Goal: Information Seeking & Learning: Learn about a topic

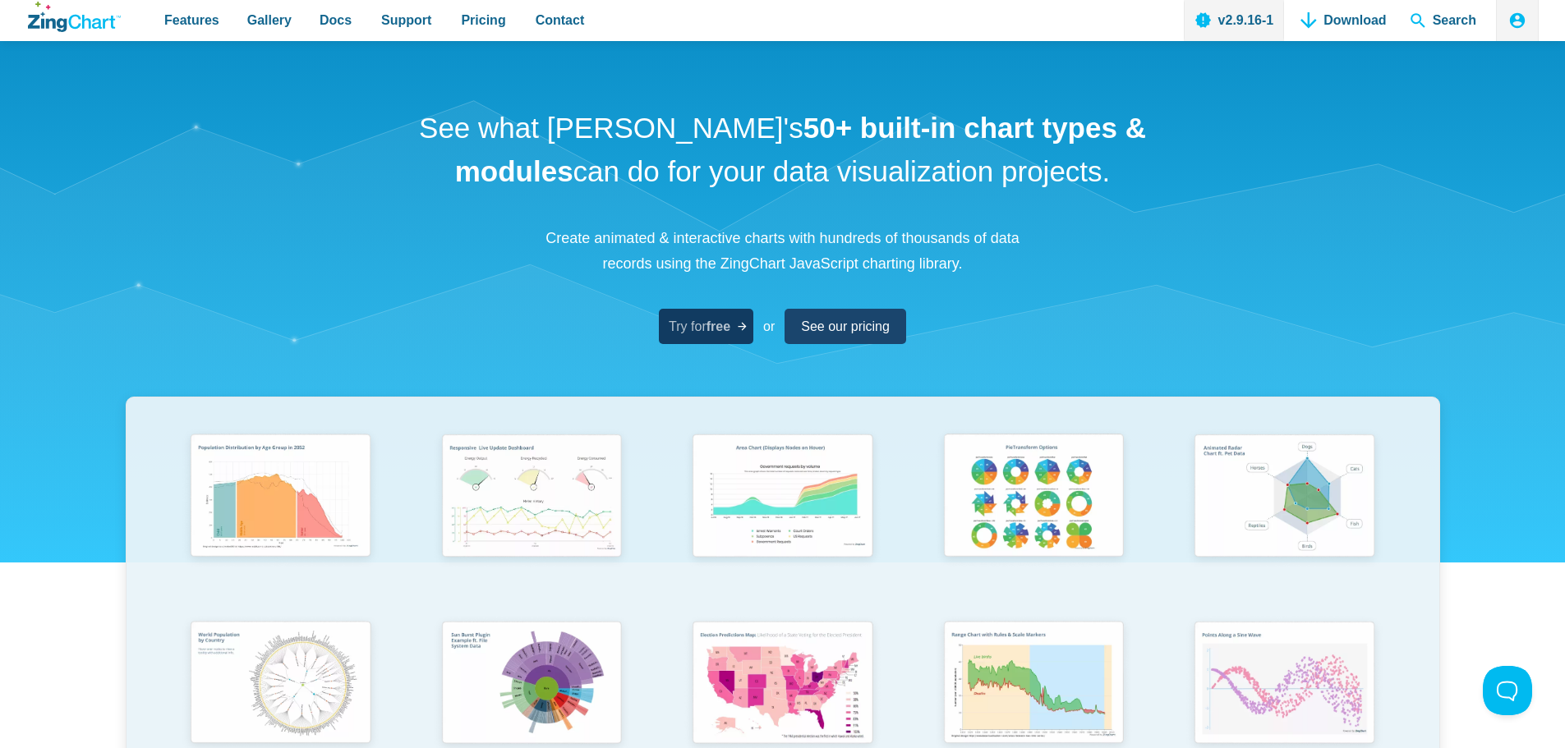
click at [699, 334] on span "Try for free" at bounding box center [700, 326] width 62 height 22
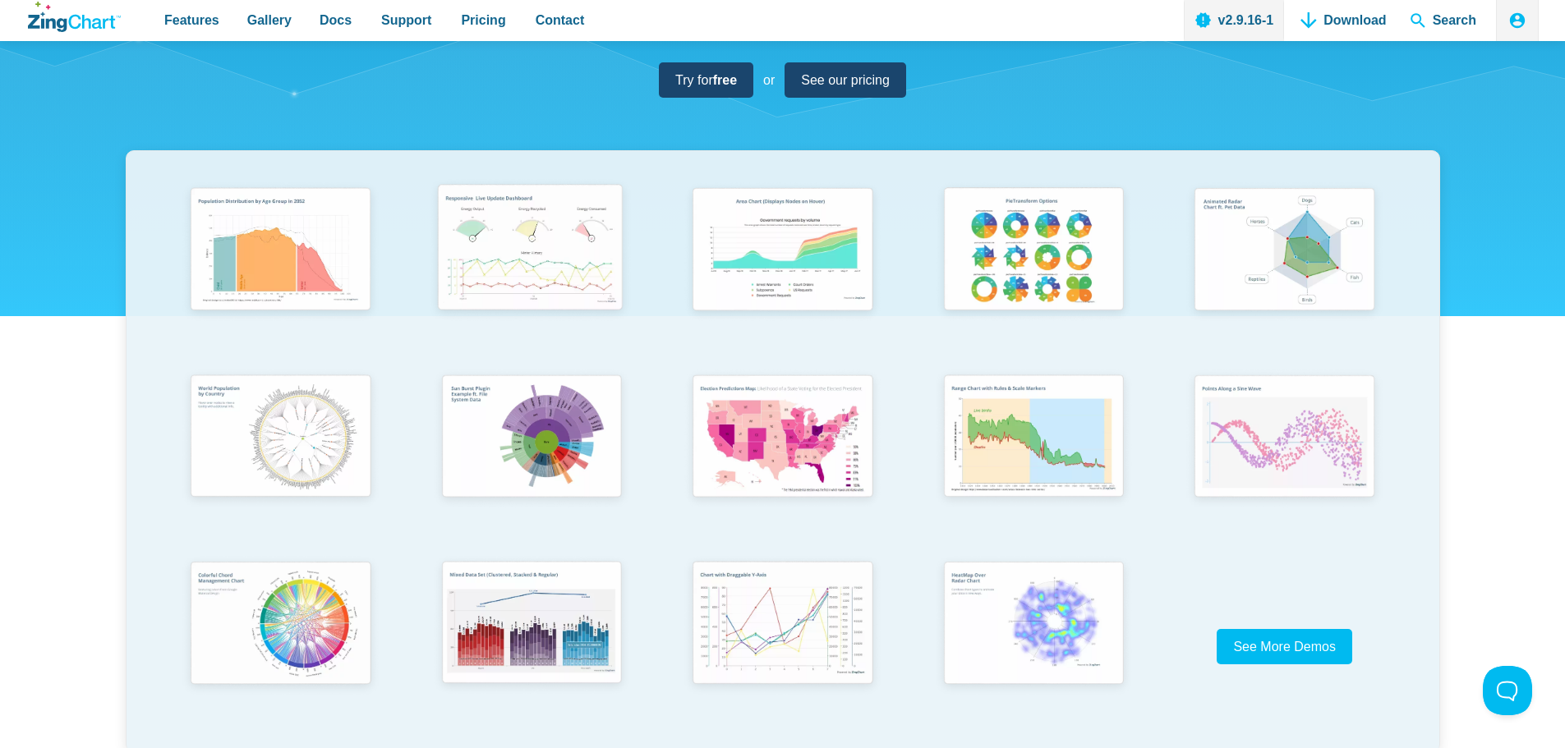
click at [533, 289] on img "App Content" at bounding box center [529, 251] width 207 height 148
click at [1285, 641] on span "See More Demos" at bounding box center [1277, 647] width 103 height 14
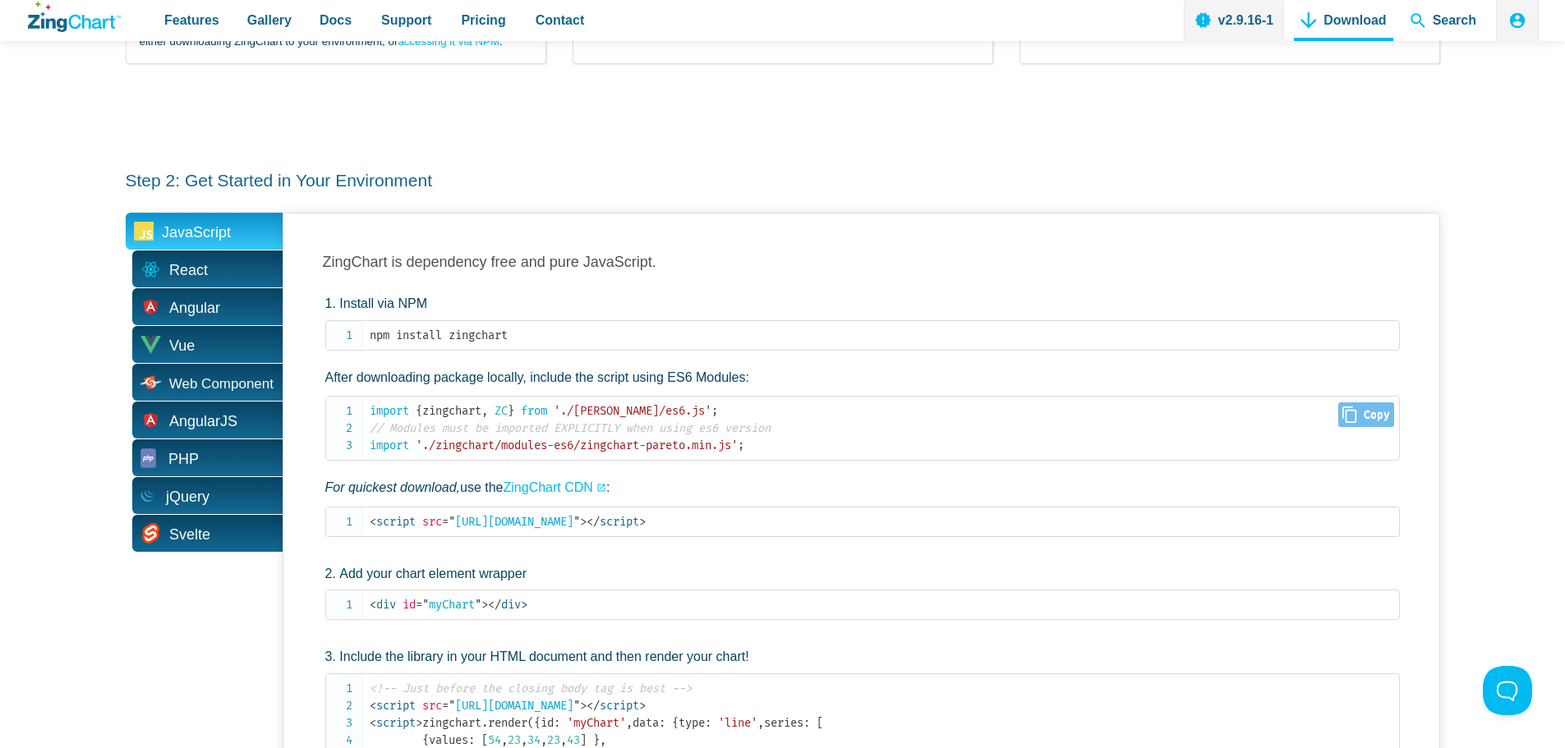
scroll to position [903, 0]
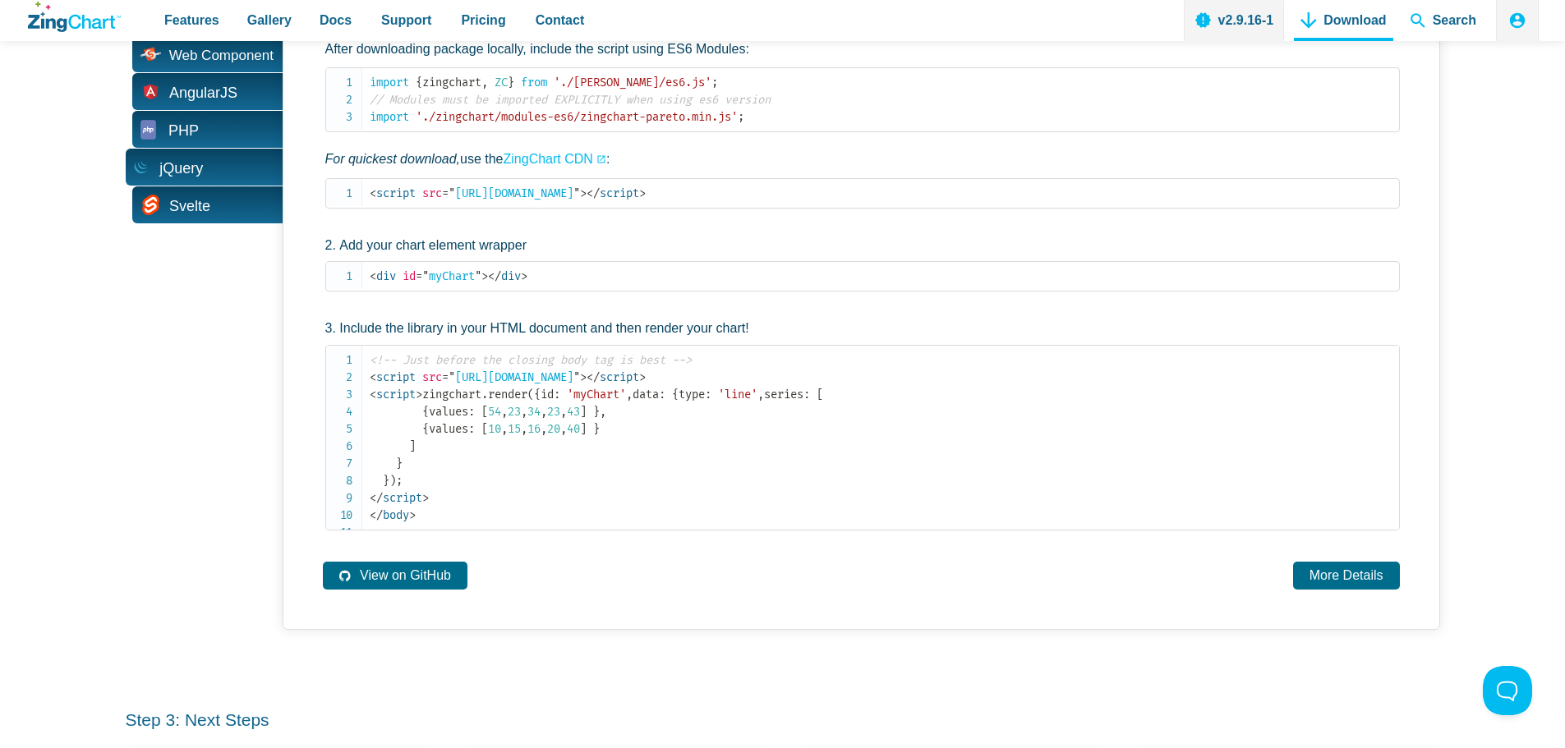
click at [192, 169] on span "jQuery" at bounding box center [181, 168] width 44 height 25
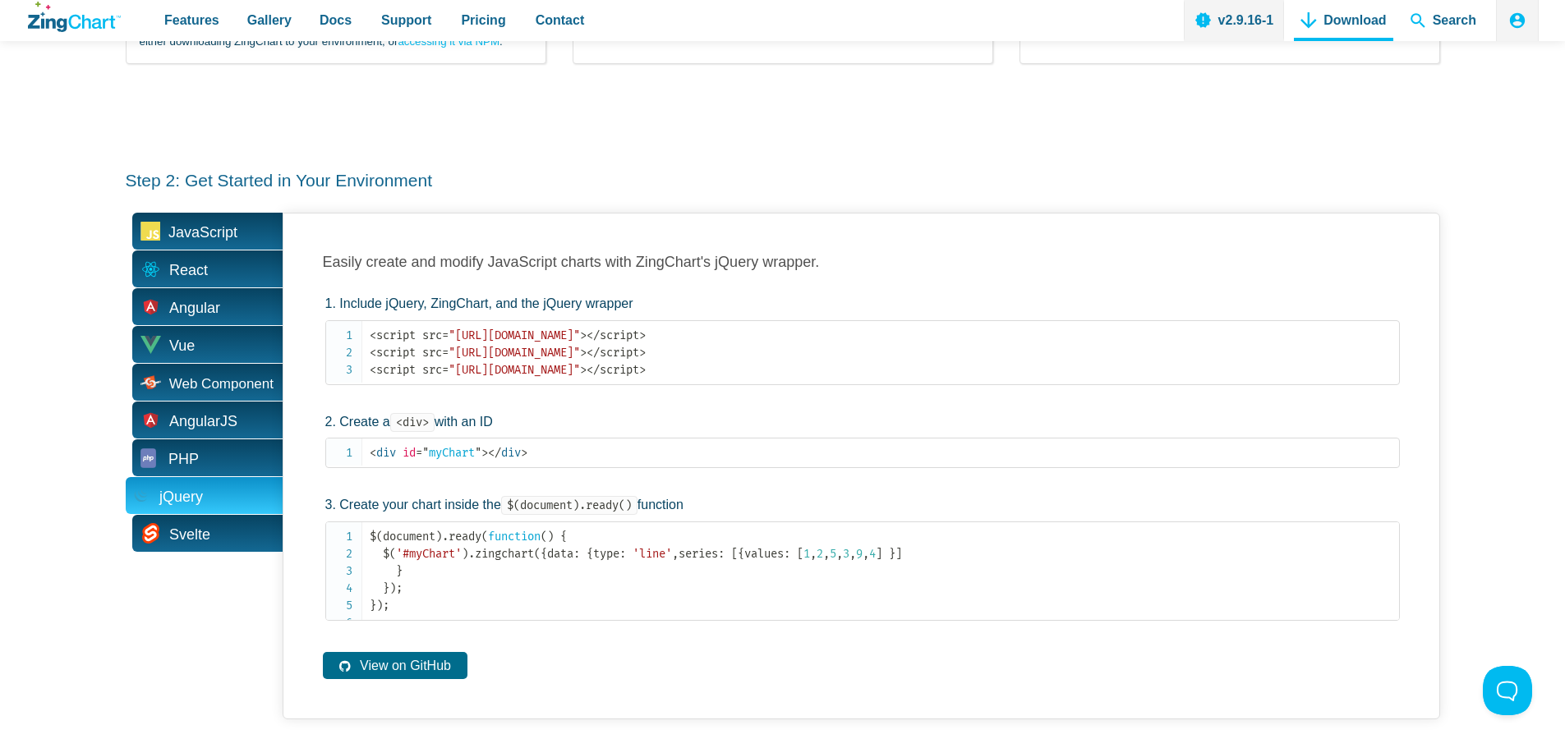
scroll to position [657, 0]
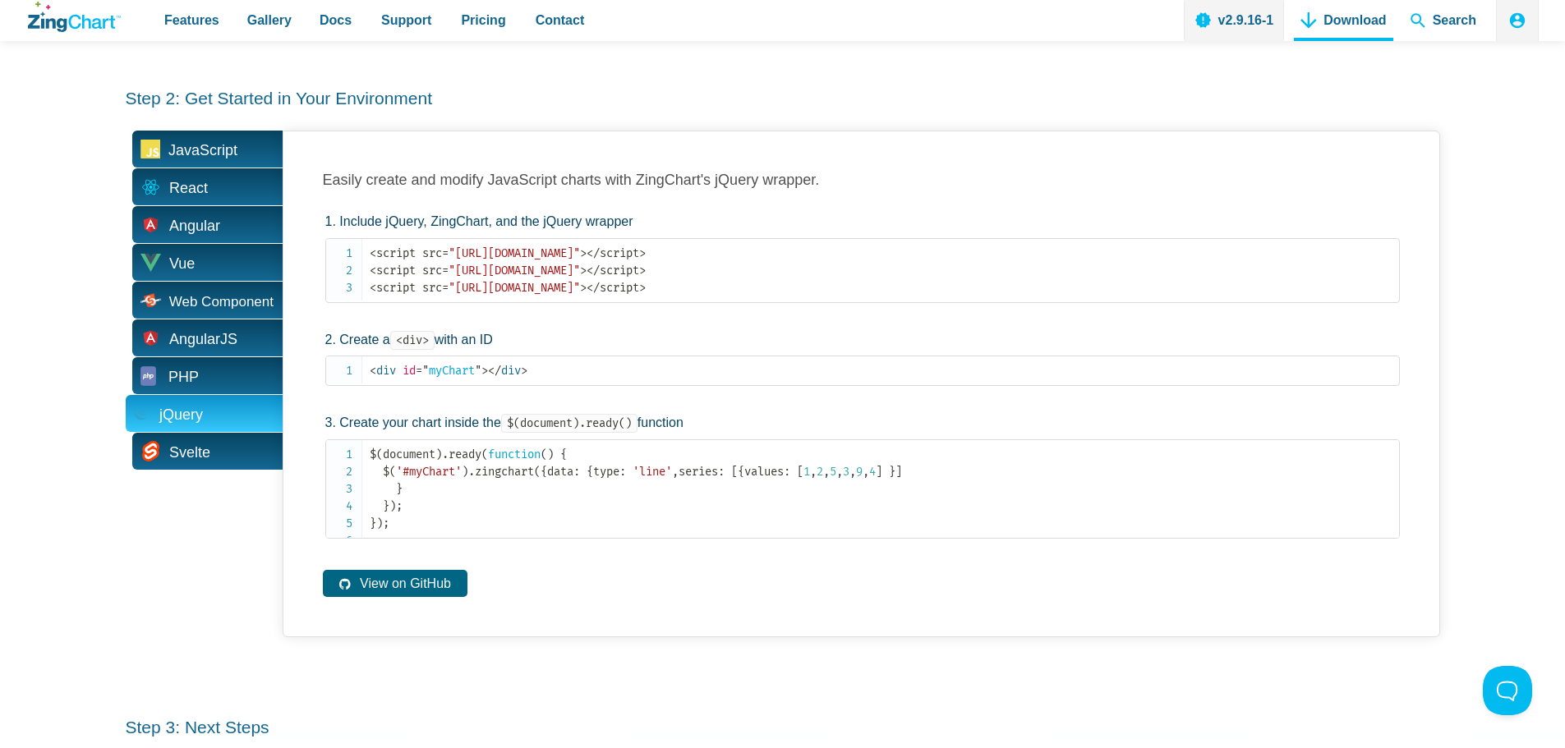
click at [408, 597] on link "View on GitHub" at bounding box center [395, 583] width 145 height 27
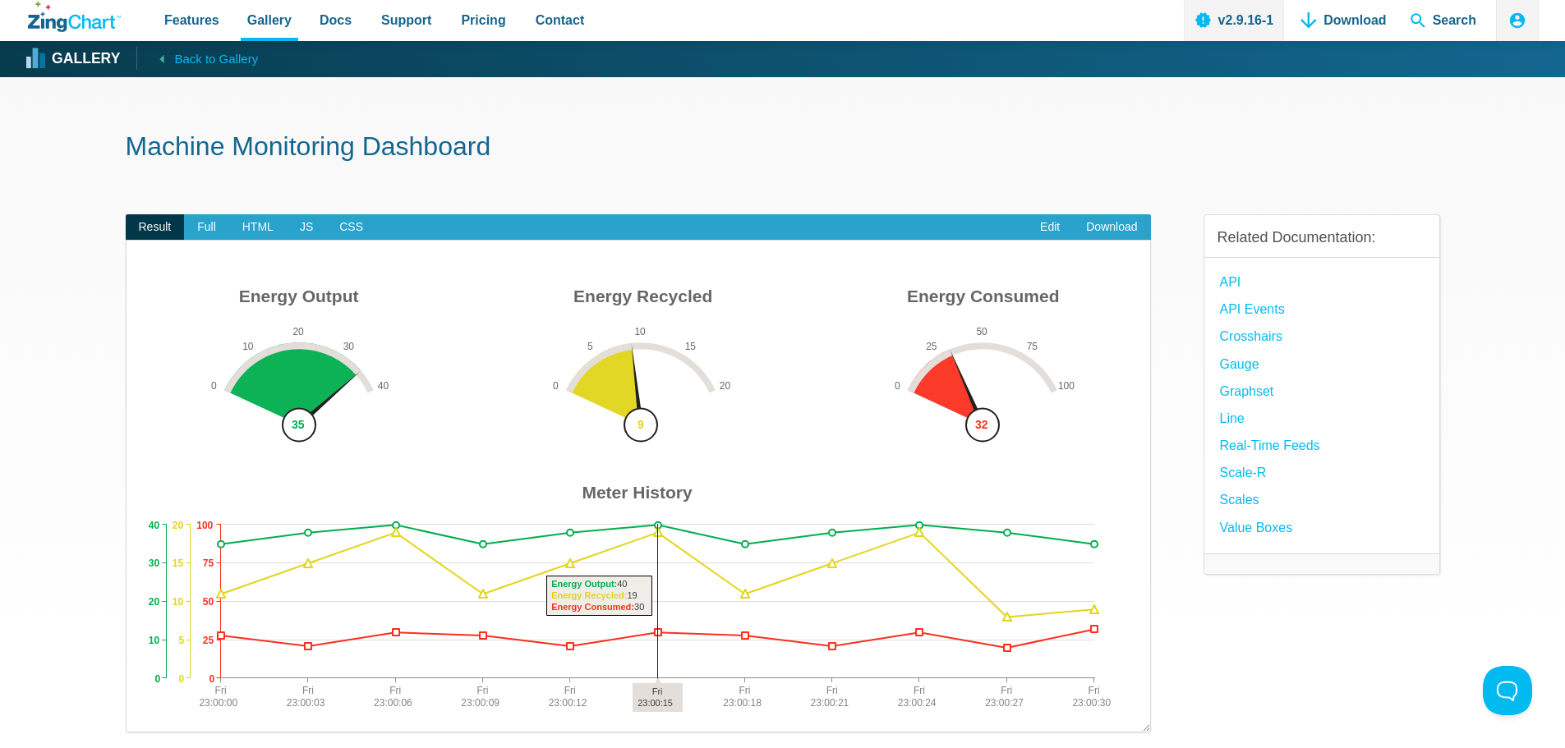
click at [664, 554] on img "App Content" at bounding box center [638, 497] width 990 height 435
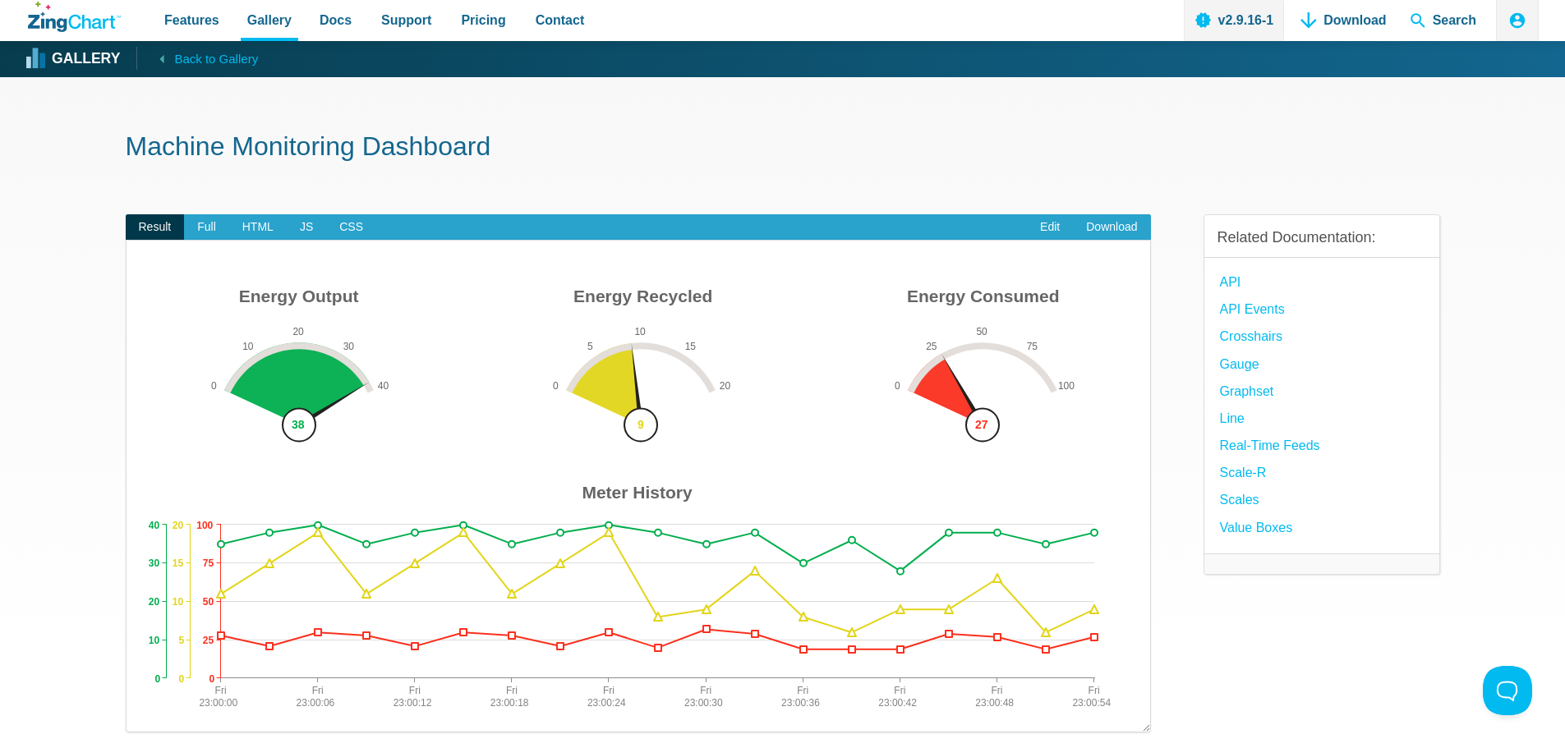
scroll to position [329, 0]
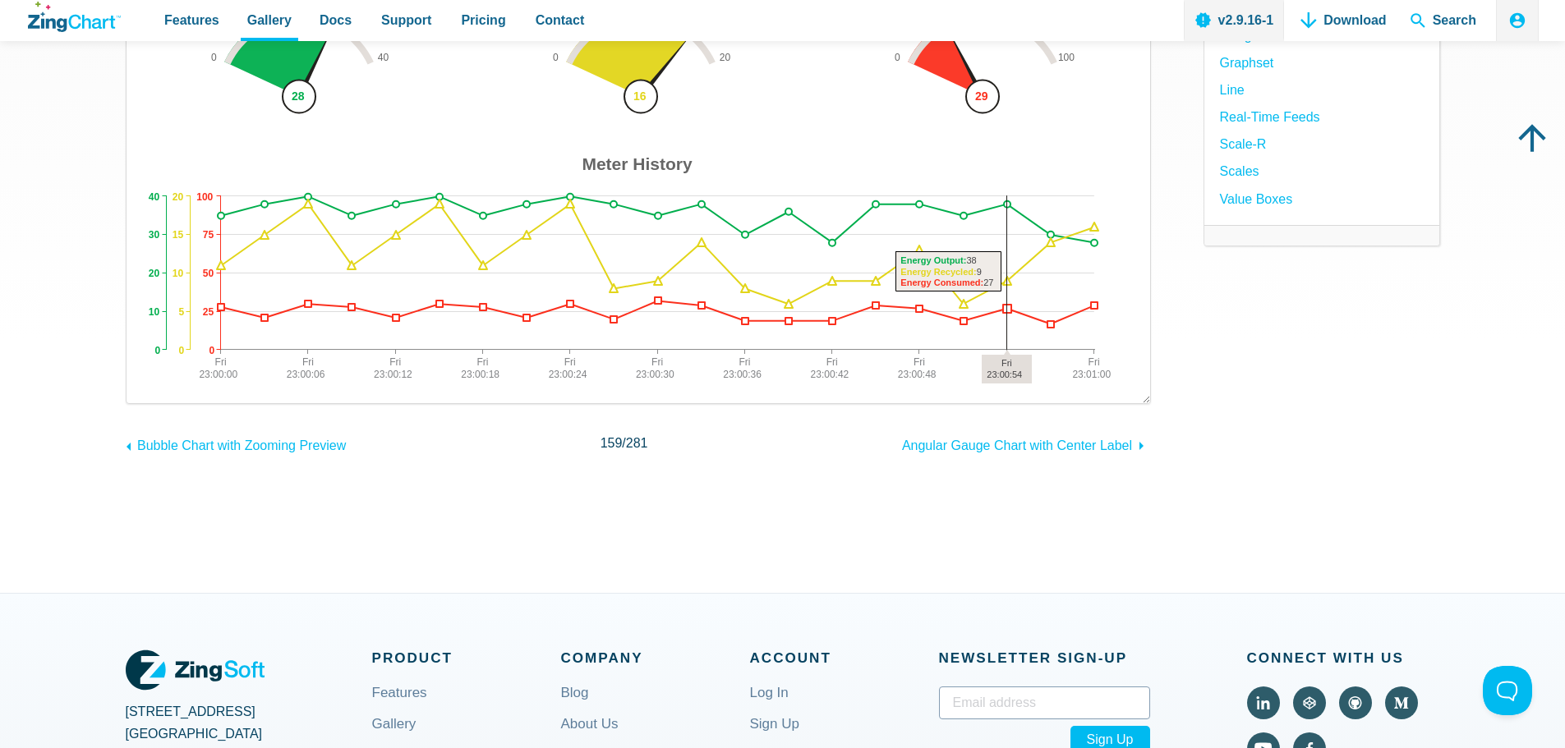
click at [143, 387] on area "App Content" at bounding box center [143, 387] width 0 height 0
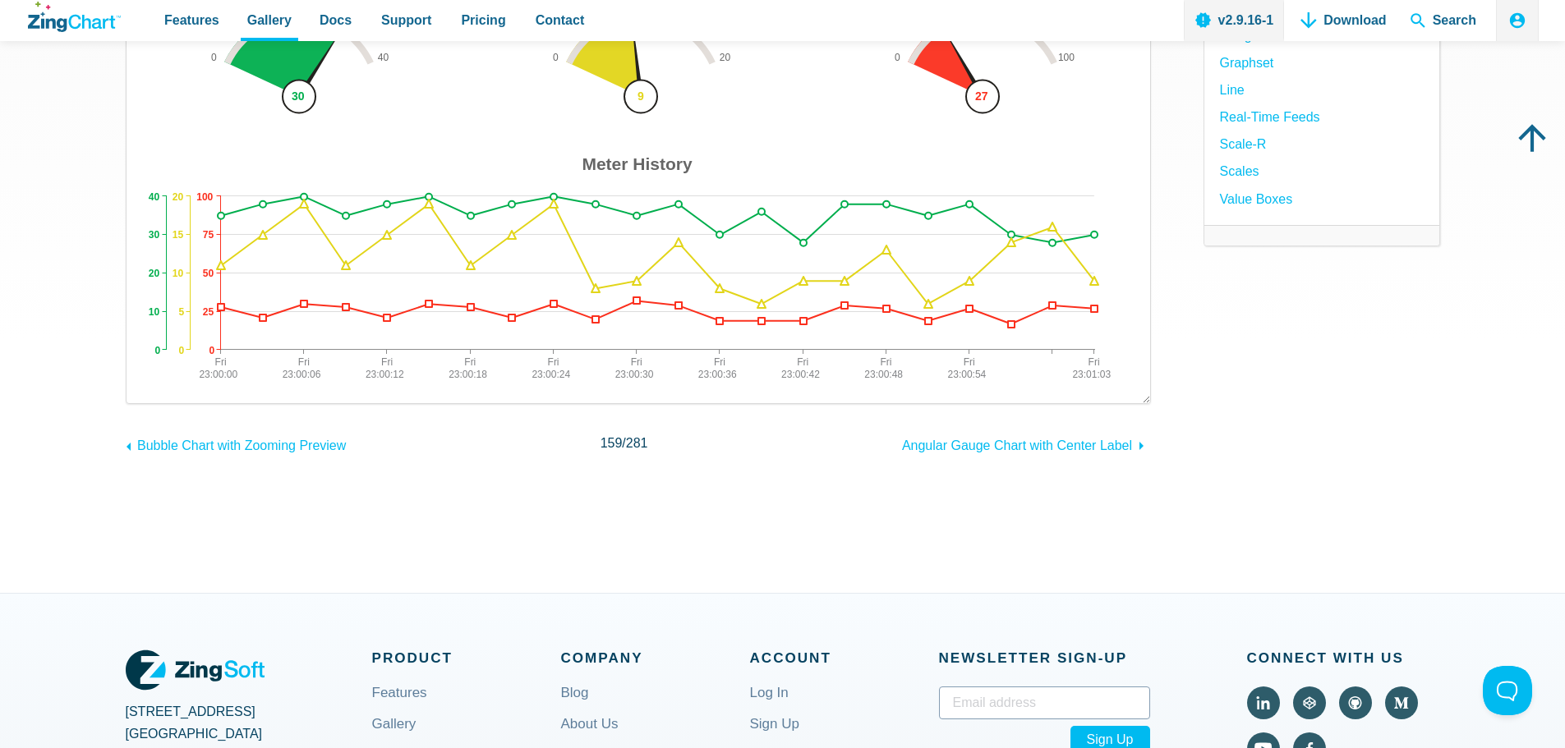
click at [1004, 310] on img "App Content" at bounding box center [638, 169] width 990 height 435
click at [143, 387] on area "App Content" at bounding box center [143, 387] width 0 height 0
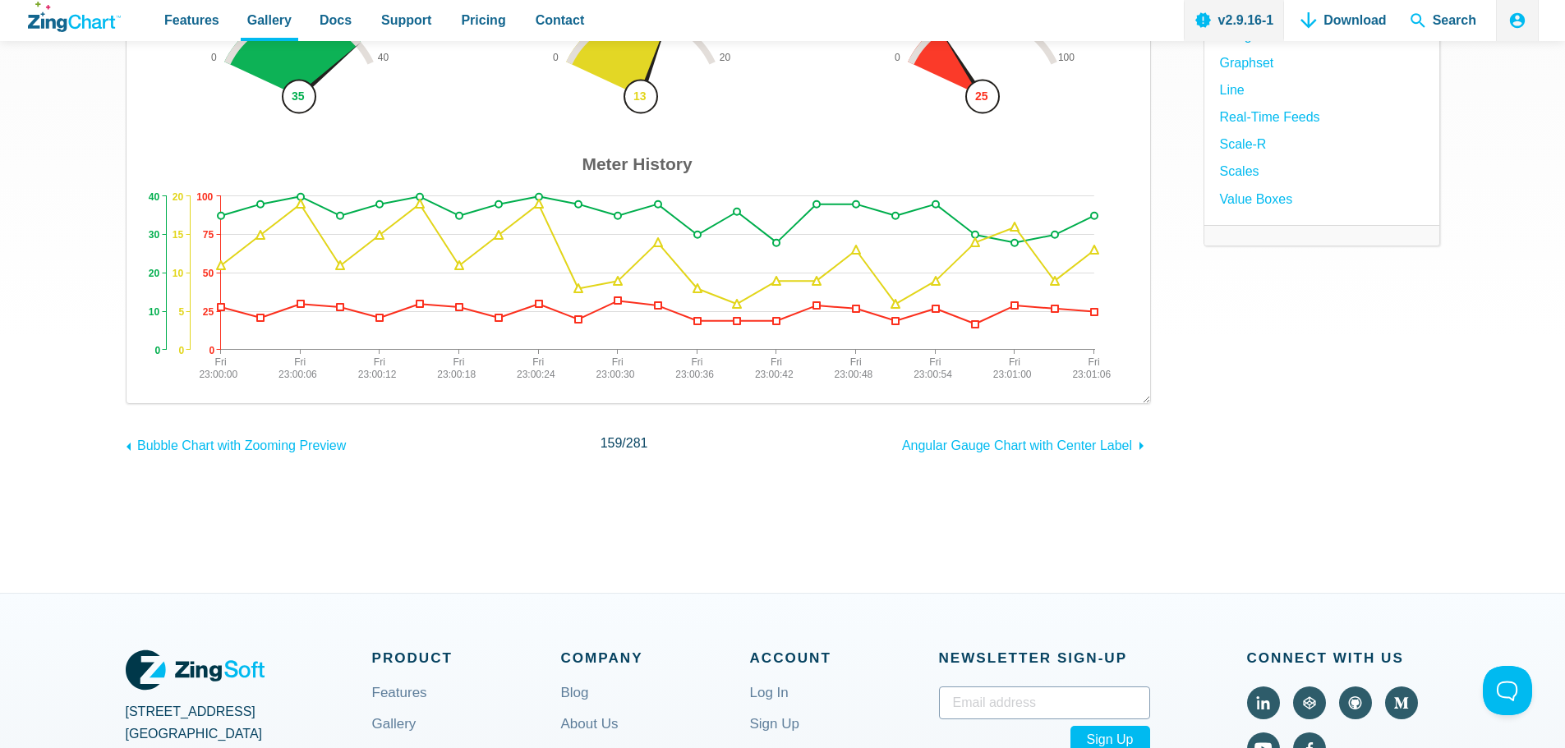
scroll to position [0, 0]
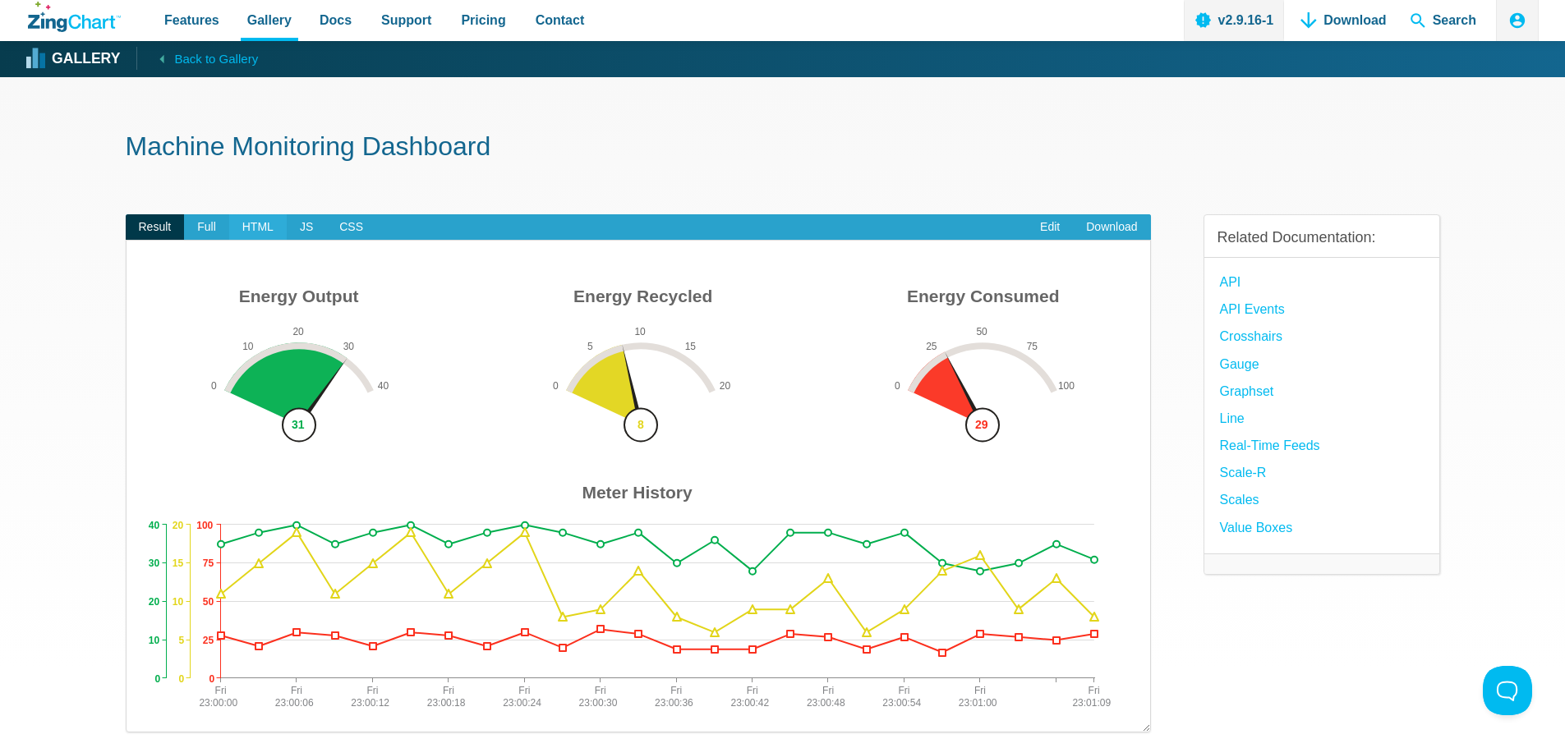
click at [241, 231] on span "HTML" at bounding box center [257, 227] width 57 height 26
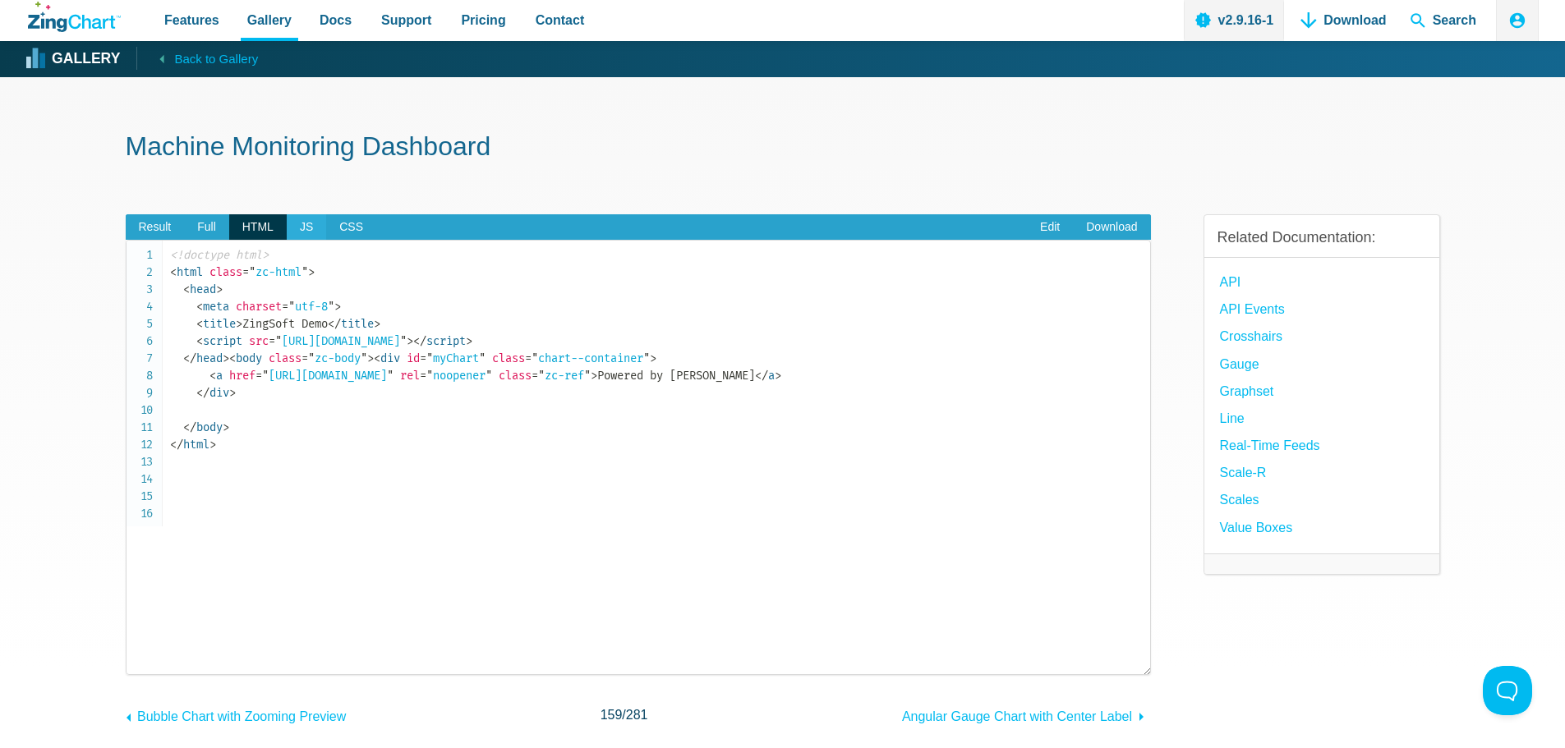
click at [298, 232] on span "JS" at bounding box center [306, 227] width 39 height 26
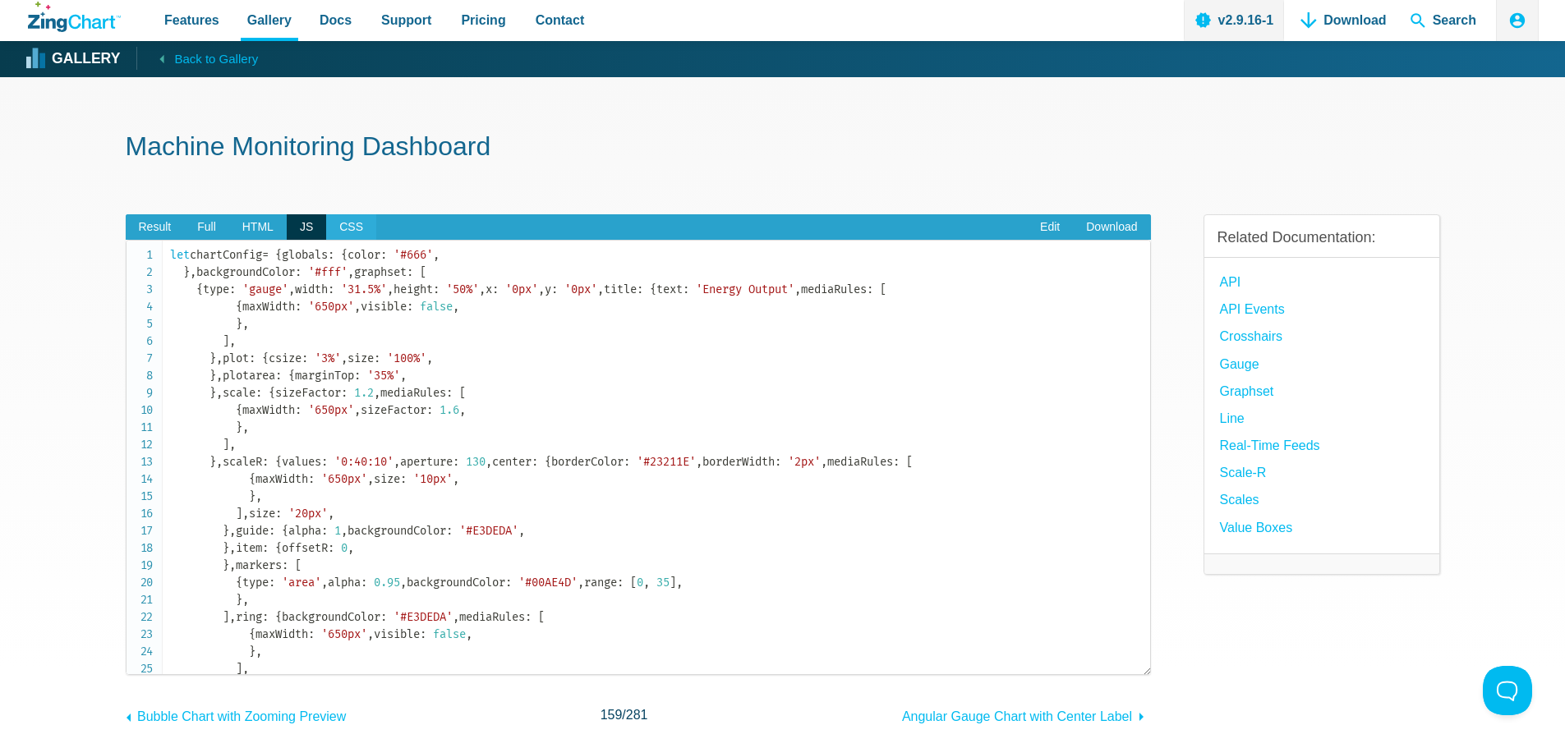
click at [346, 228] on span "CSS" at bounding box center [351, 227] width 50 height 26
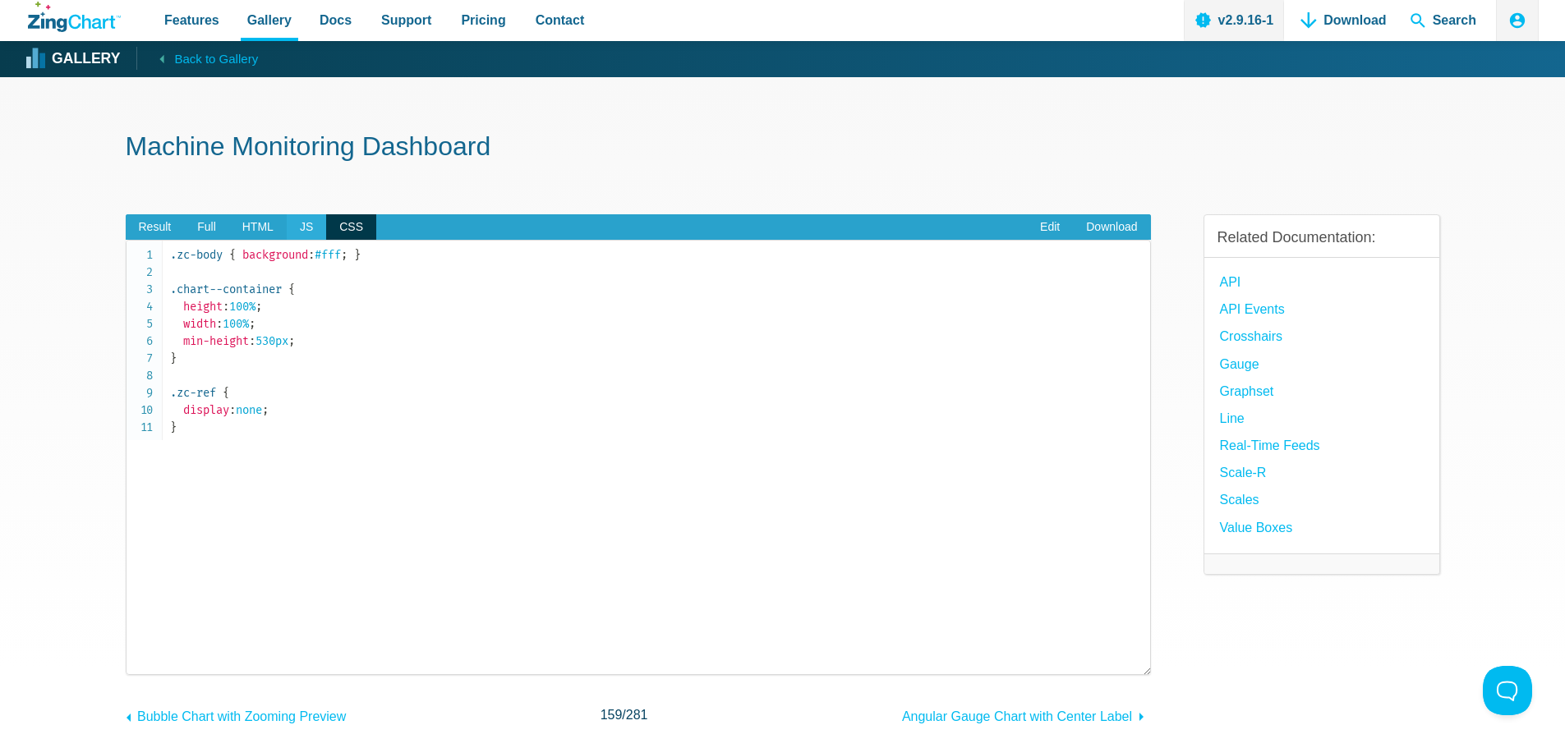
click at [310, 232] on span "JS" at bounding box center [306, 227] width 39 height 26
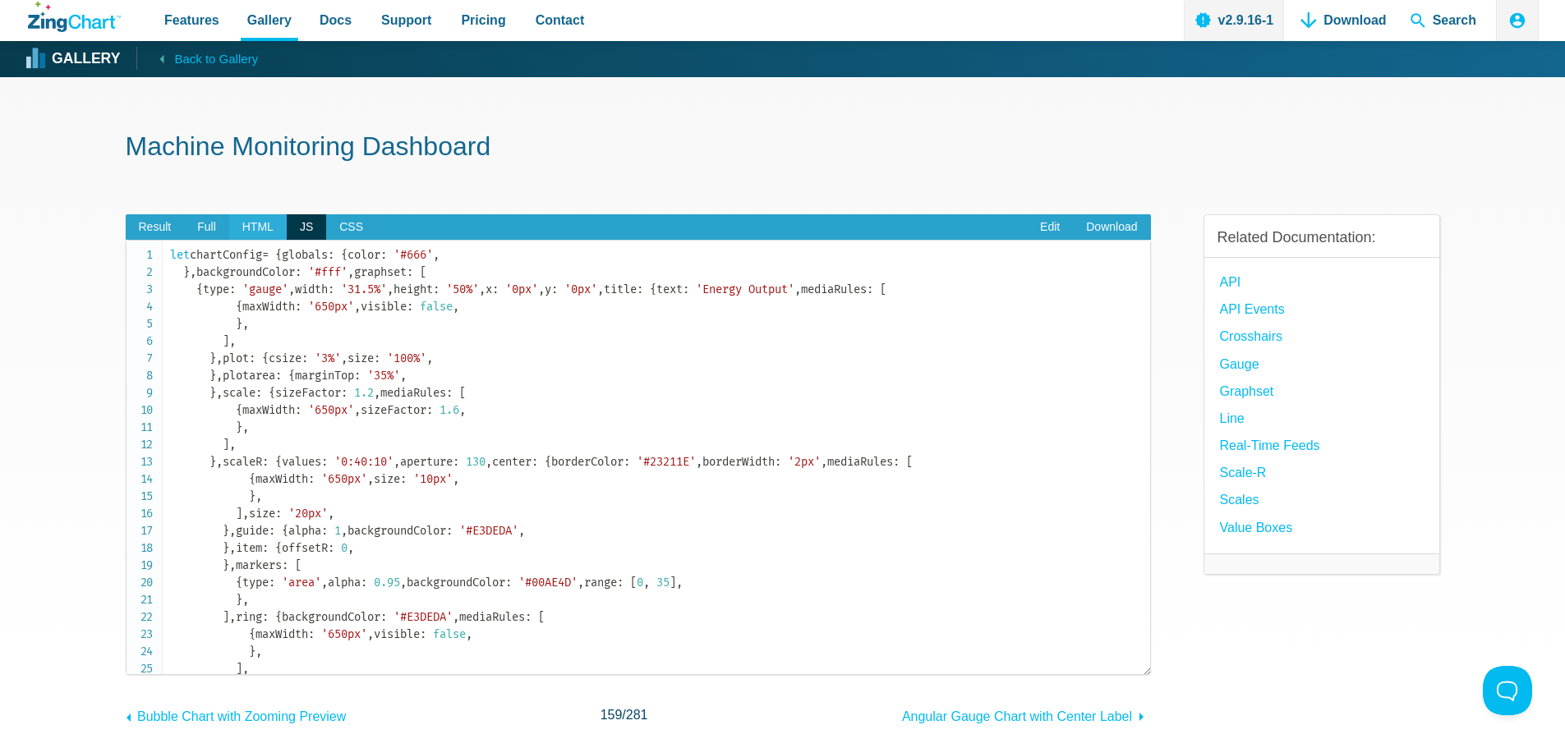
click at [255, 226] on span "HTML" at bounding box center [257, 227] width 57 height 26
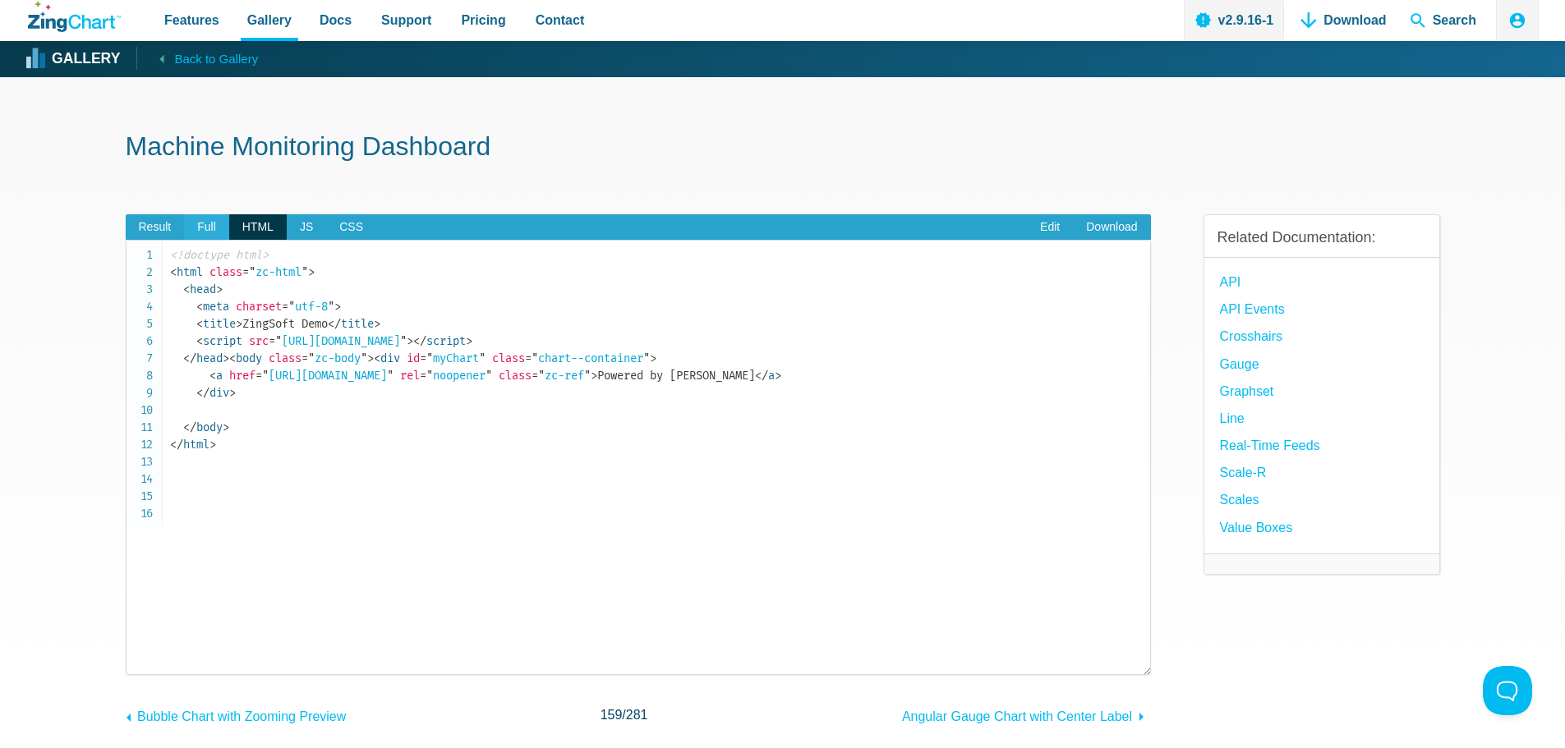
click at [222, 228] on span "Full" at bounding box center [206, 227] width 45 height 26
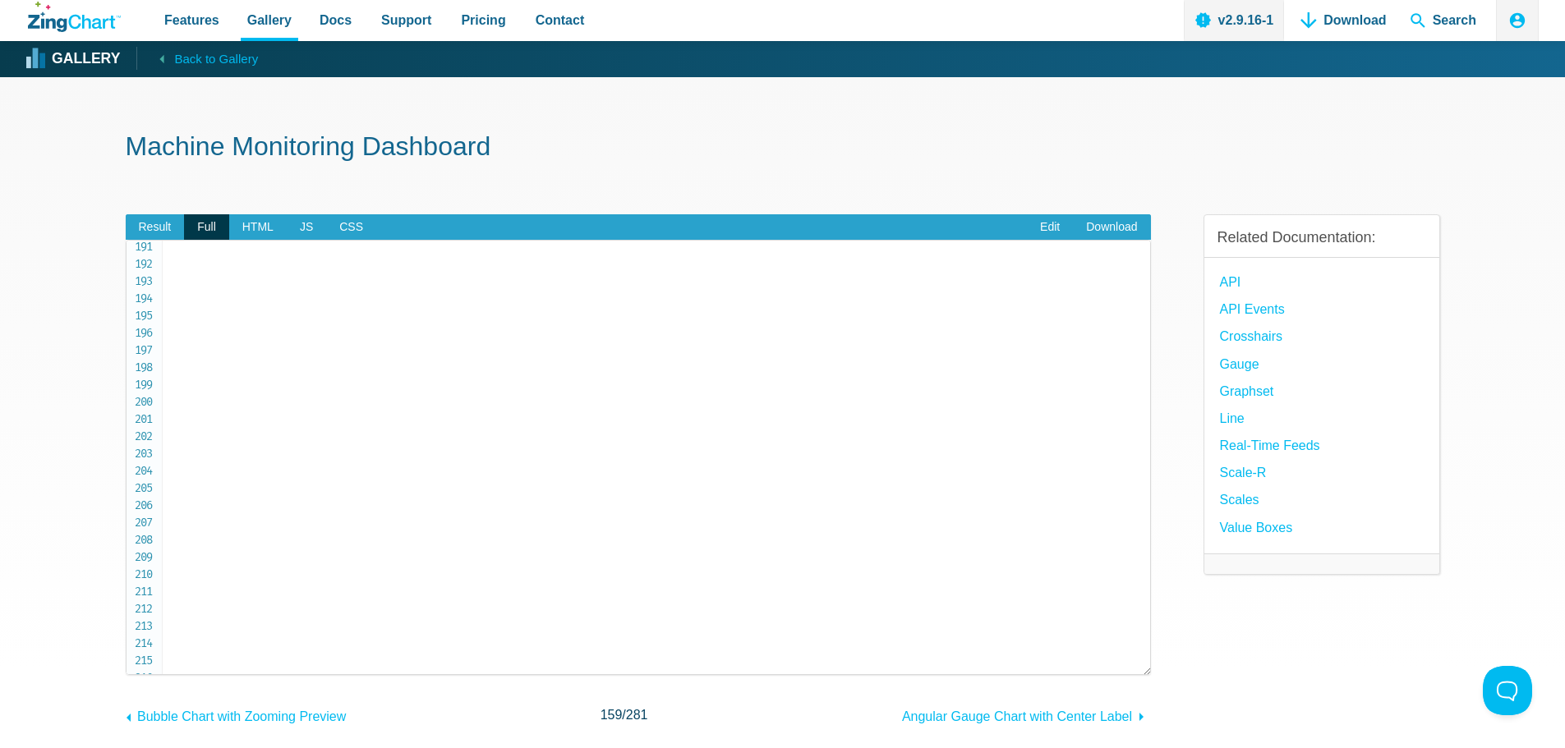
scroll to position [3367, 0]
